Goal: Information Seeking & Learning: Learn about a topic

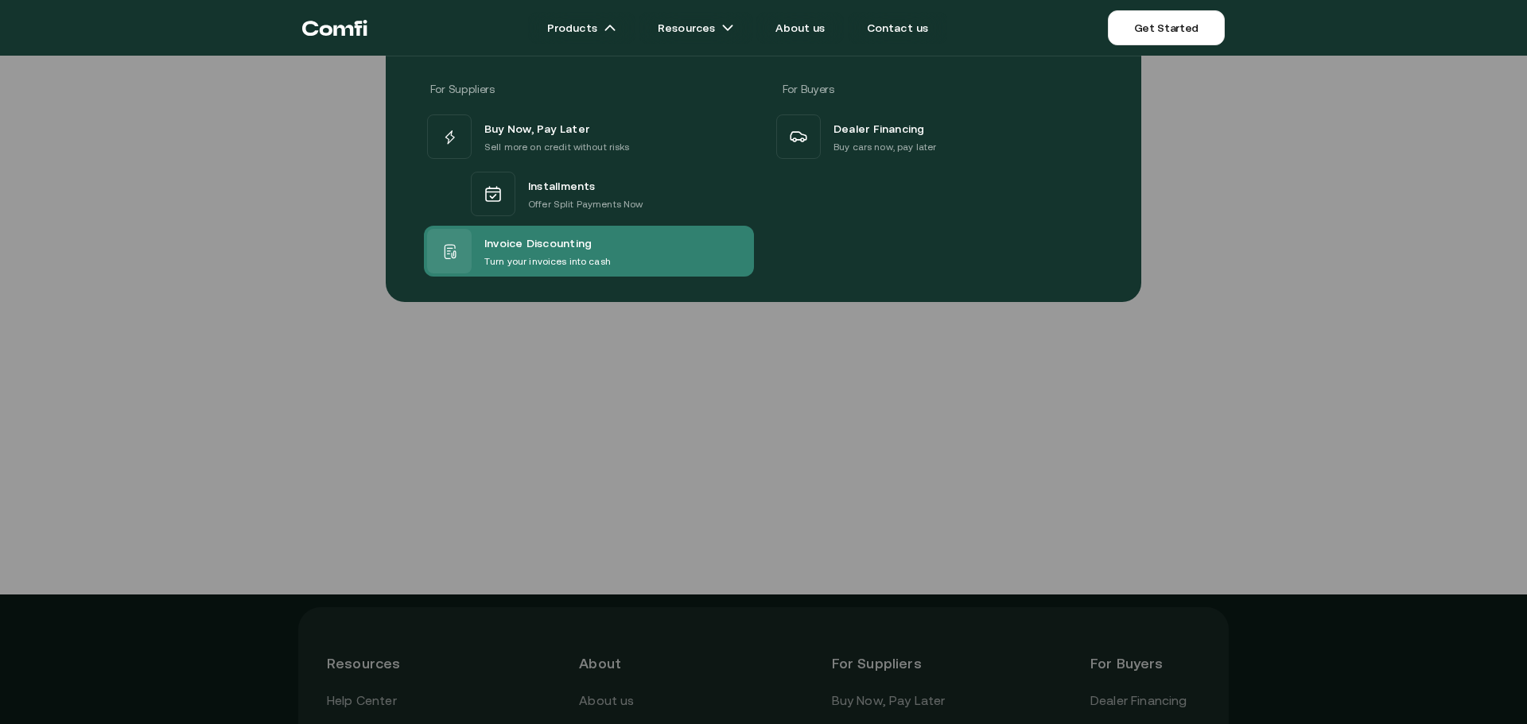
click at [524, 242] on span "Invoice Discounting" at bounding box center [537, 243] width 107 height 21
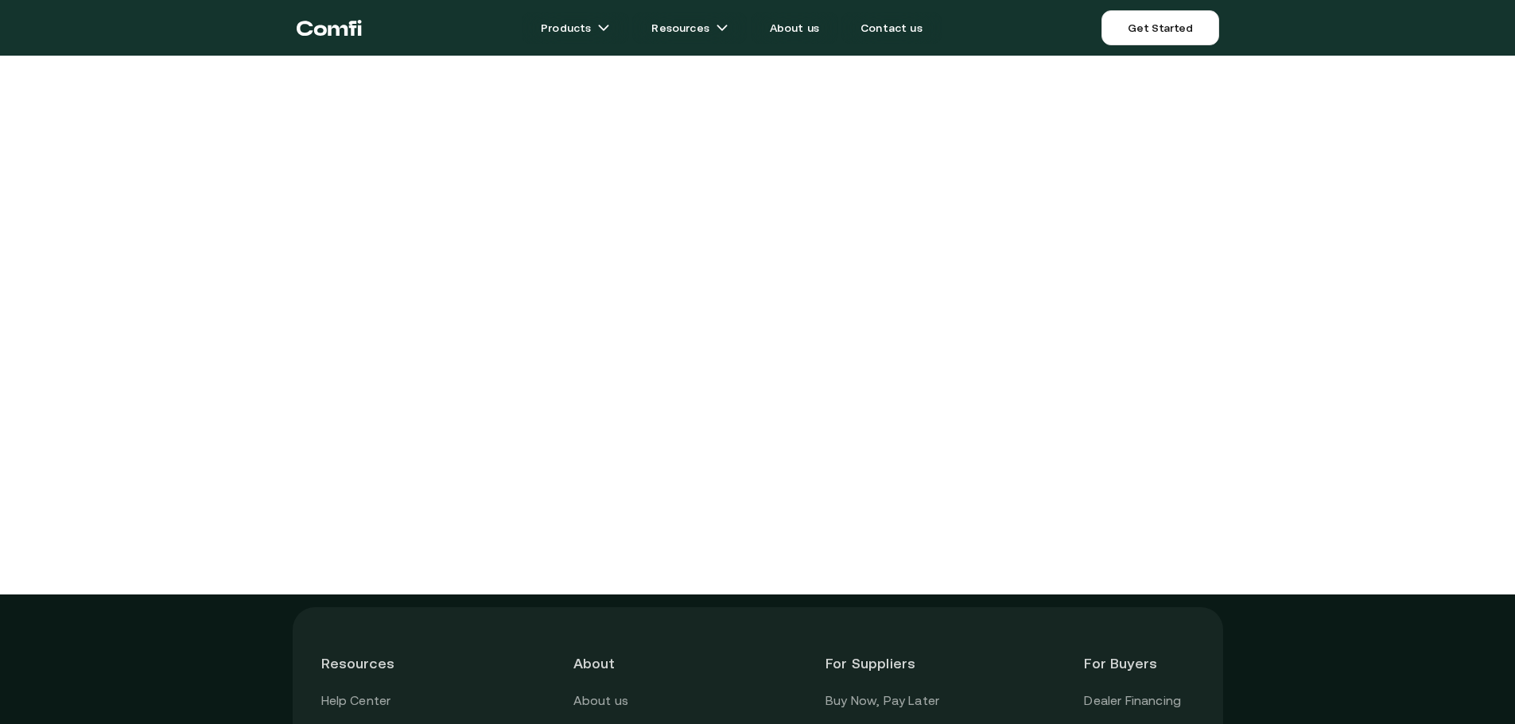
click at [1226, 167] on main "Products Resources About us Contact us Get Started Menu Close Resources Help Ce…" at bounding box center [757, 533] width 1515 height 1066
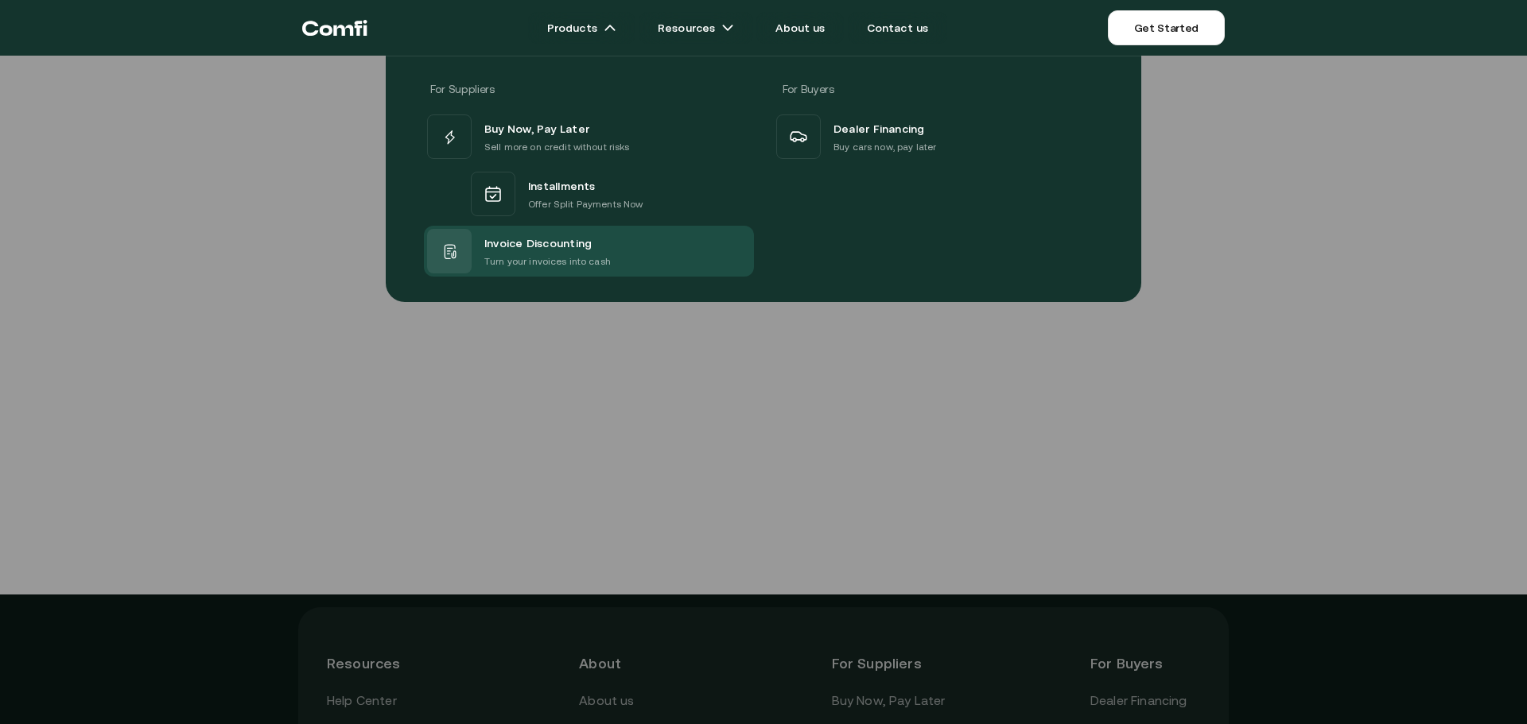
click at [1316, 241] on div "For Suppliers For Buyers Buy Now, Pay Later Sell more on credit without risks I…" at bounding box center [763, 173] width 1527 height 258
